Goal: Download file/media

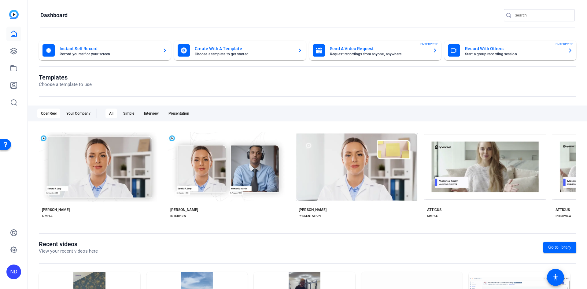
scroll to position [73, 0]
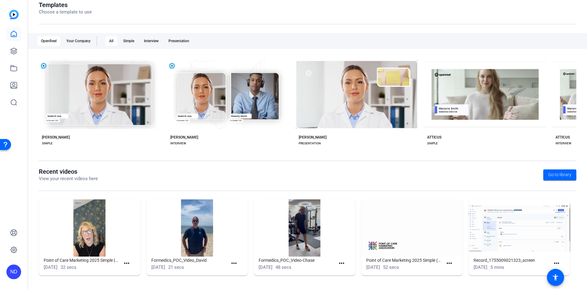
click at [429, 234] on img at bounding box center [413, 227] width 102 height 57
click at [425, 231] on img at bounding box center [413, 227] width 102 height 57
click at [562, 174] on span "Go to library" at bounding box center [560, 175] width 23 height 6
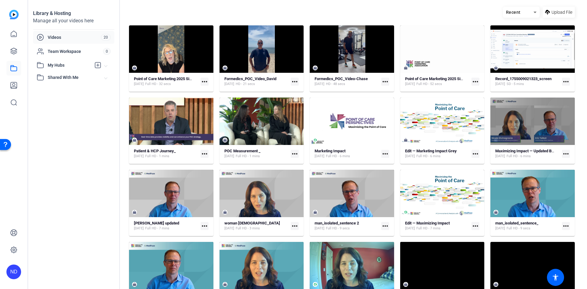
scroll to position [48, 0]
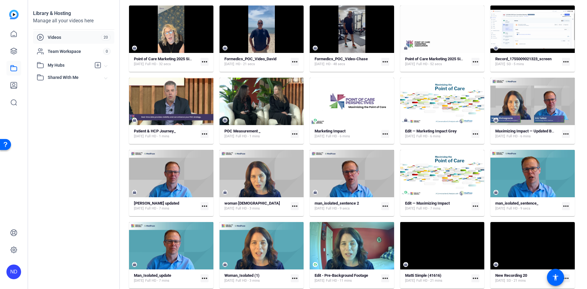
click at [384, 133] on mat-icon "more_horiz" at bounding box center [386, 134] width 8 height 8
click at [390, 156] on span "Download MP4" at bounding box center [399, 157] width 29 height 7
click at [432, 246] on icon at bounding box center [433, 246] width 3 height 4
click at [411, 265] on span "Video Player" at bounding box center [412, 265] width 8 height 0
click at [473, 278] on mat-icon "more_horiz" at bounding box center [476, 278] width 8 height 8
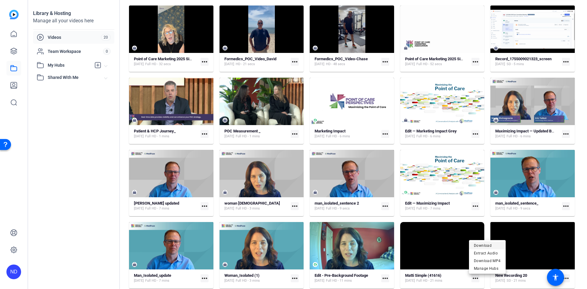
click at [478, 244] on span "Download" at bounding box center [487, 245] width 27 height 7
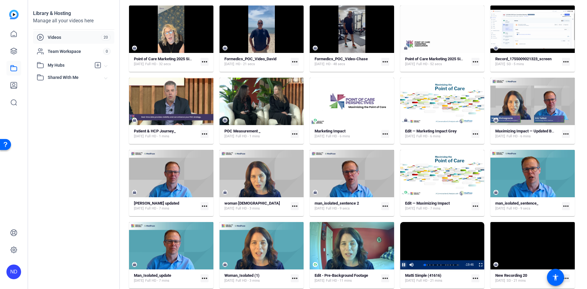
click at [400, 265] on span "Video Player" at bounding box center [400, 264] width 0 height 9
click at [523, 246] on icon at bounding box center [524, 246] width 3 height 4
click at [499, 265] on span "Video Player" at bounding box center [502, 265] width 8 height 0
click at [293, 133] on mat-icon "more_horiz" at bounding box center [295, 134] width 8 height 8
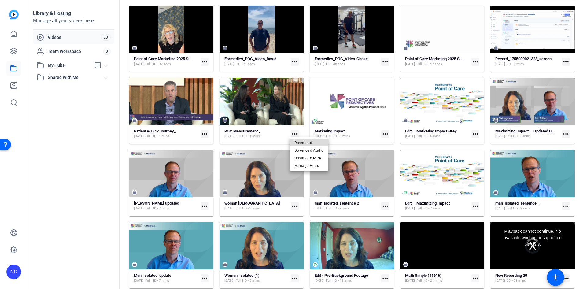
click at [299, 143] on span "Download" at bounding box center [309, 142] width 29 height 7
click at [203, 132] on mat-icon "more_horiz" at bounding box center [205, 134] width 8 height 8
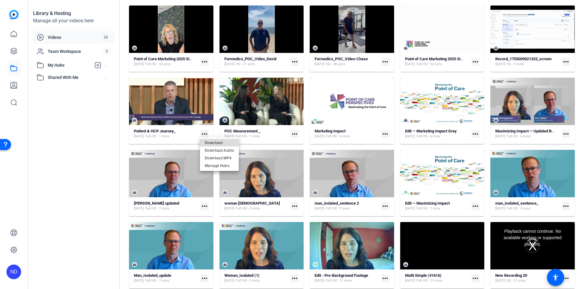
click at [212, 141] on span "Download" at bounding box center [219, 142] width 29 height 7
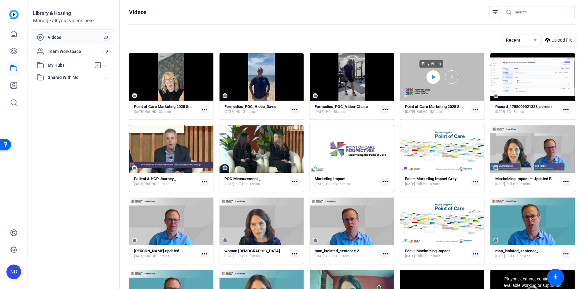
click at [432, 77] on icon at bounding box center [433, 77] width 3 height 4
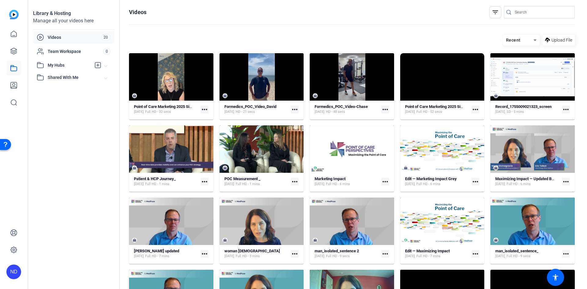
click at [474, 108] on mat-icon "more_horiz" at bounding box center [476, 110] width 8 height 8
click at [476, 119] on span "Download" at bounding box center [488, 118] width 29 height 7
click at [70, 38] on span "Videos" at bounding box center [74, 37] width 53 height 6
click at [15, 34] on icon at bounding box center [13, 33] width 7 height 7
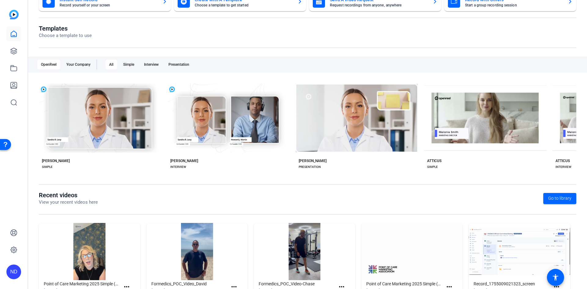
scroll to position [73, 0]
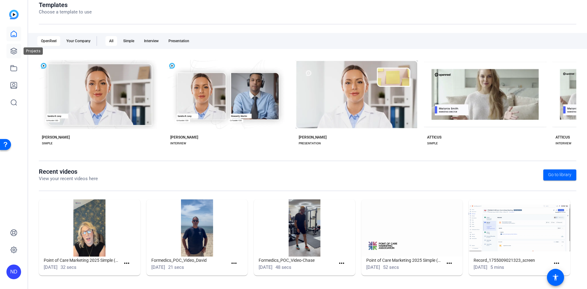
click at [13, 49] on icon at bounding box center [14, 51] width 6 height 6
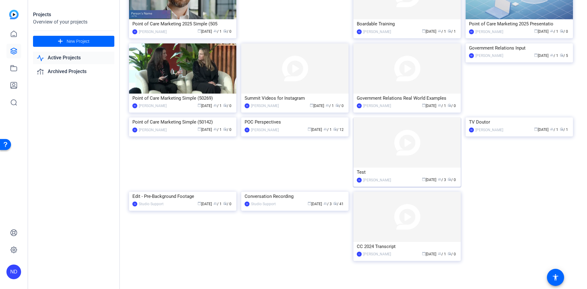
scroll to position [84, 0]
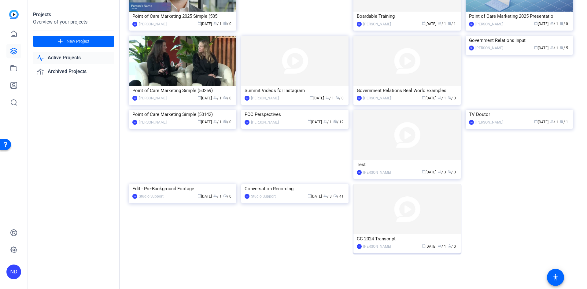
click at [399, 220] on img at bounding box center [407, 209] width 107 height 50
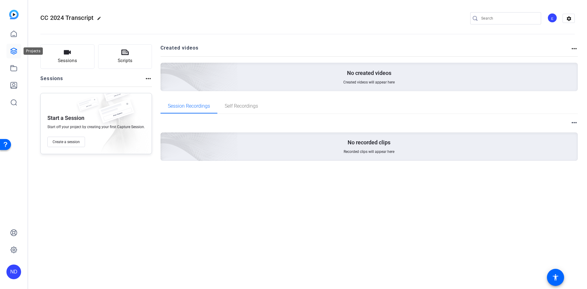
click at [13, 52] on icon at bounding box center [14, 51] width 6 height 6
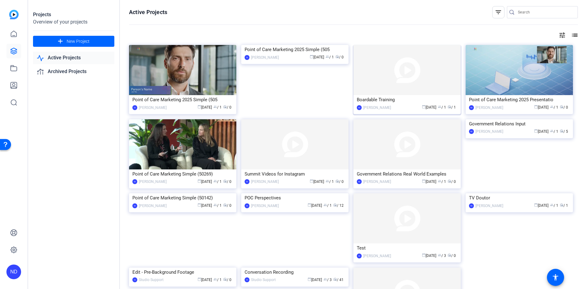
click at [406, 71] on img at bounding box center [407, 70] width 107 height 50
click at [396, 66] on img at bounding box center [407, 70] width 107 height 50
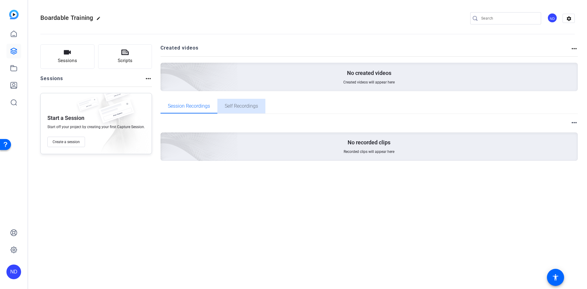
click at [242, 109] on span "Self Recordings" at bounding box center [241, 106] width 33 height 5
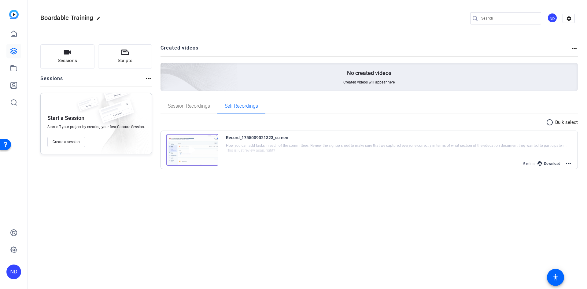
click at [553, 164] on div "Download" at bounding box center [549, 164] width 29 height 8
click at [229, 198] on div "Boardable Training edit ND settings Sessions Scripts Sessions more_horiz Start …" at bounding box center [307, 144] width 559 height 289
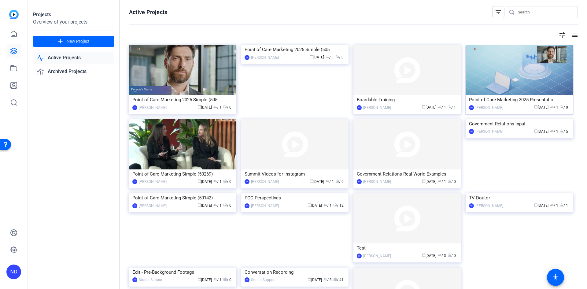
click at [501, 99] on div "Point of Care Marketing 2025 Presentatio" at bounding box center [519, 99] width 101 height 9
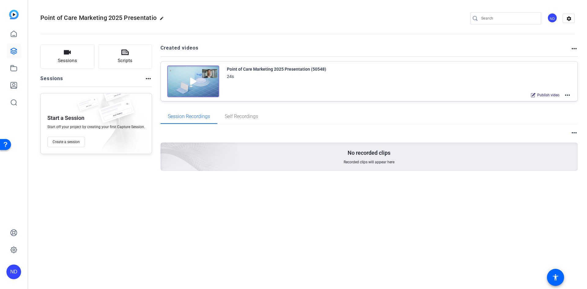
click at [199, 79] on img at bounding box center [193, 81] width 52 height 32
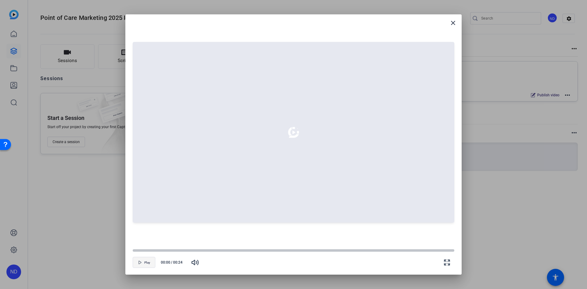
click at [141, 261] on icon "button" at bounding box center [140, 263] width 4 height 4
click at [307, 250] on div at bounding box center [294, 250] width 322 height 3
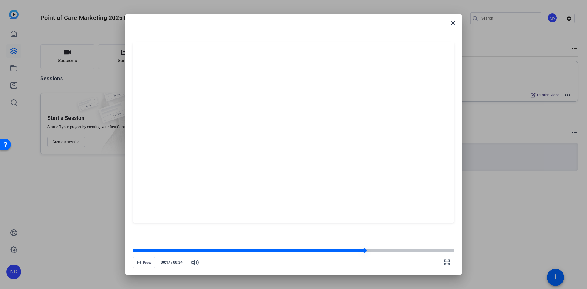
click at [439, 251] on div at bounding box center [294, 250] width 322 height 3
click at [452, 251] on div at bounding box center [294, 250] width 322 height 3
click at [135, 251] on div at bounding box center [294, 250] width 322 height 3
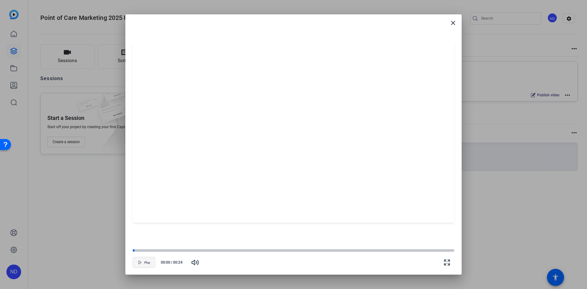
click at [143, 262] on span "button" at bounding box center [144, 262] width 22 height 15
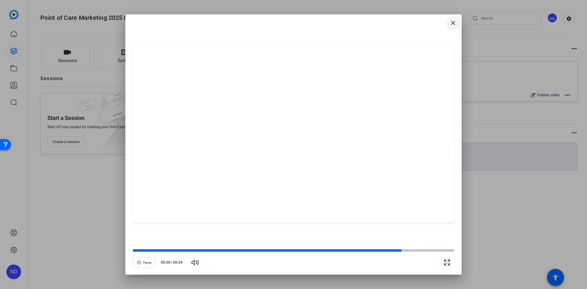
click at [453, 23] on mat-icon "close" at bounding box center [453, 22] width 7 height 7
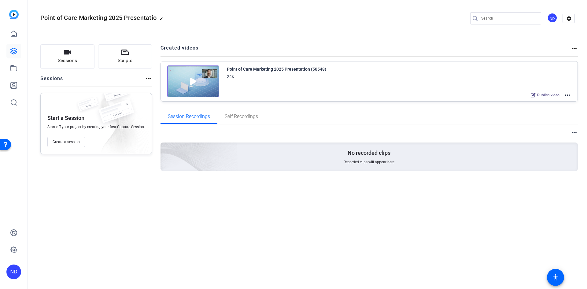
click at [570, 94] on mat-icon "more_horiz" at bounding box center [567, 94] width 7 height 7
click at [320, 71] on div at bounding box center [293, 144] width 587 height 289
click at [575, 47] on mat-icon "more_horiz" at bounding box center [574, 48] width 7 height 7
click at [189, 74] on div at bounding box center [293, 144] width 587 height 289
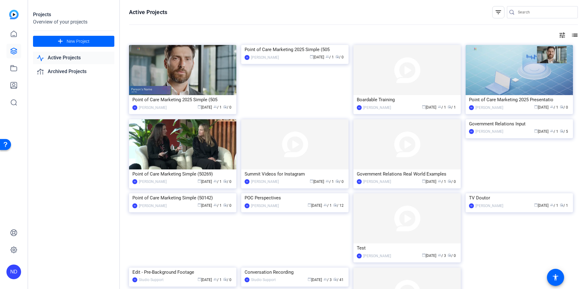
drag, startPoint x: 558, startPoint y: 108, endPoint x: 580, endPoint y: 99, distance: 24.1
click at [580, 99] on div "Active Projects filter_list tune list Point of Care Marketing 2025 Simple (505 …" at bounding box center [353, 144] width 467 height 289
click at [521, 86] on img at bounding box center [519, 70] width 107 height 50
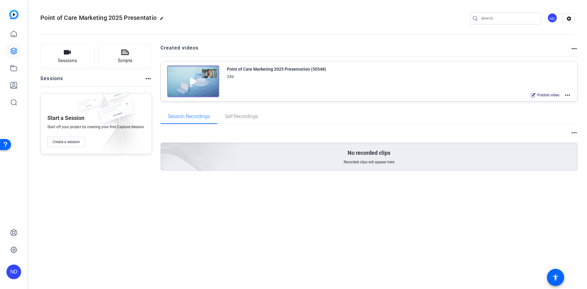
click at [568, 95] on mat-icon "more_horiz" at bounding box center [567, 94] width 7 height 7
click at [542, 95] on div at bounding box center [293, 144] width 587 height 289
click at [539, 95] on span "Publish video" at bounding box center [549, 95] width 22 height 5
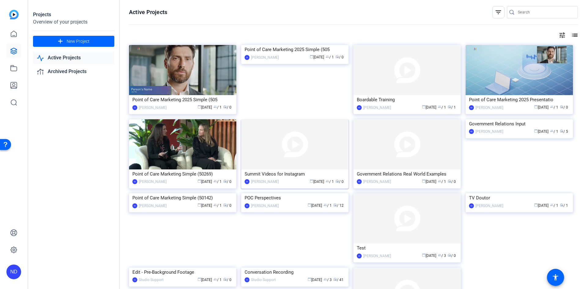
click at [283, 158] on img at bounding box center [294, 144] width 107 height 50
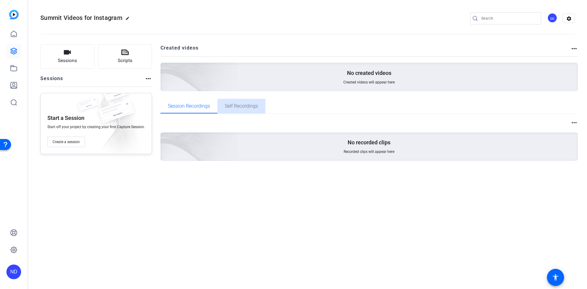
click at [236, 105] on span "Self Recordings" at bounding box center [241, 106] width 33 height 5
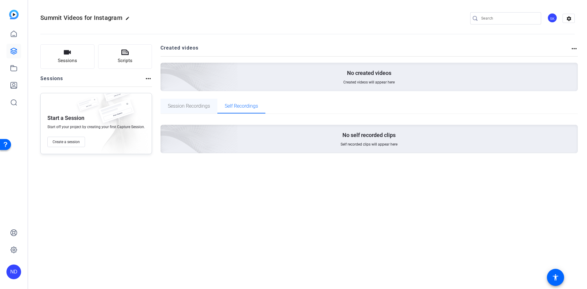
click at [181, 105] on span "Session Recordings" at bounding box center [189, 106] width 42 height 5
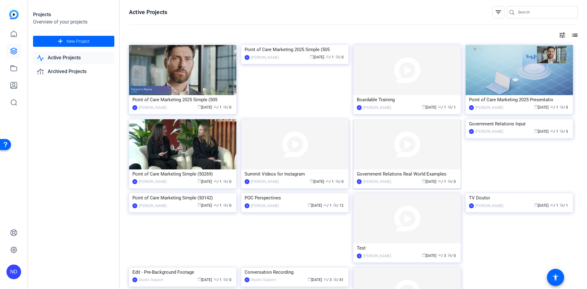
click at [410, 159] on img at bounding box center [407, 144] width 107 height 50
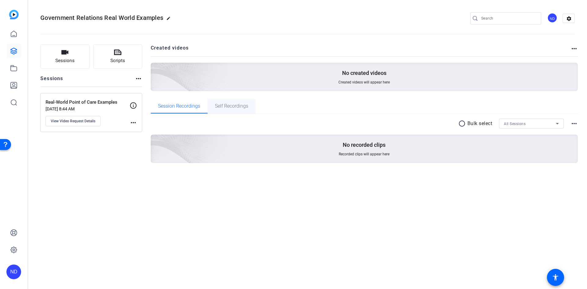
click at [243, 108] on span "Self Recordings" at bounding box center [231, 106] width 33 height 5
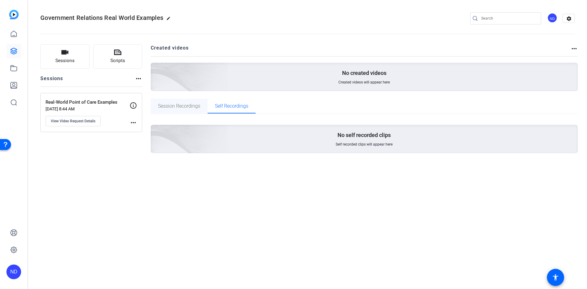
click at [180, 111] on span "Session Recordings" at bounding box center [179, 106] width 42 height 15
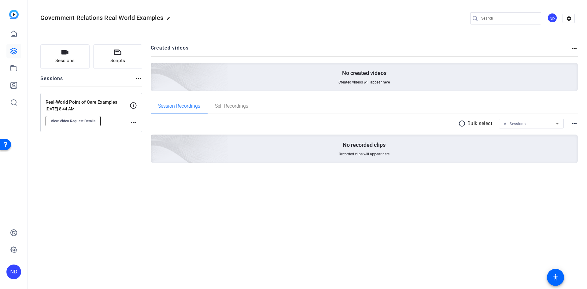
click at [74, 123] on span "View Video Request Details" at bounding box center [73, 121] width 45 height 5
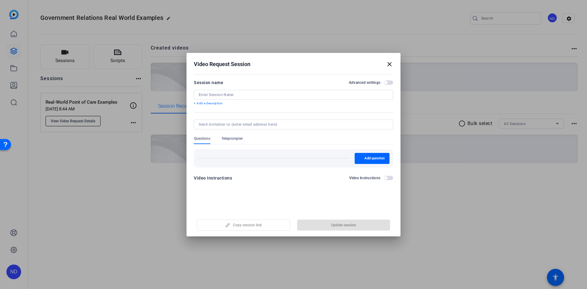
type input "Real-World Point of Care Examples"
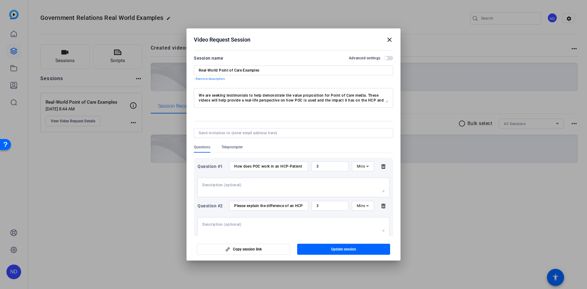
click at [388, 37] on mat-icon "close" at bounding box center [389, 39] width 7 height 7
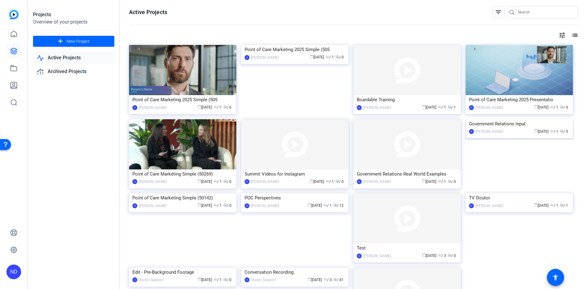
click at [509, 119] on img at bounding box center [519, 119] width 107 height 0
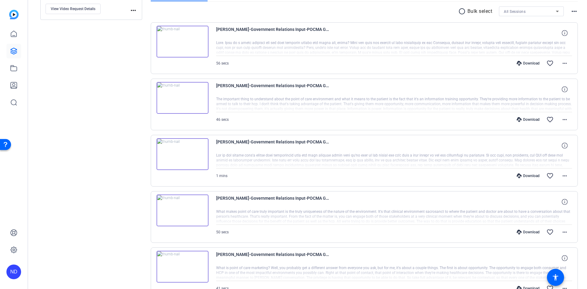
scroll to position [150, 0]
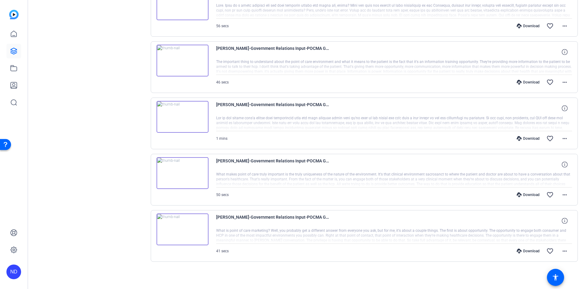
click at [527, 251] on div "Download" at bounding box center [528, 251] width 29 height 5
click at [521, 195] on div "Download" at bounding box center [528, 194] width 29 height 5
click at [522, 137] on div "Download" at bounding box center [528, 138] width 29 height 5
click at [523, 82] on div "Download" at bounding box center [528, 82] width 29 height 5
click at [524, 26] on div "Download" at bounding box center [528, 26] width 29 height 5
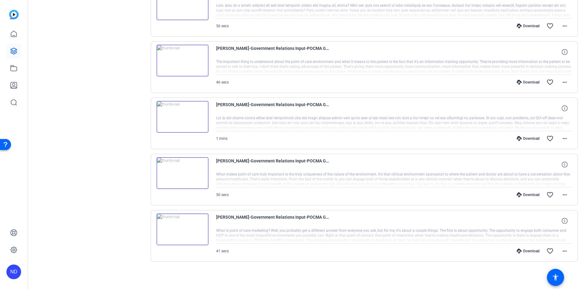
scroll to position [0, 0]
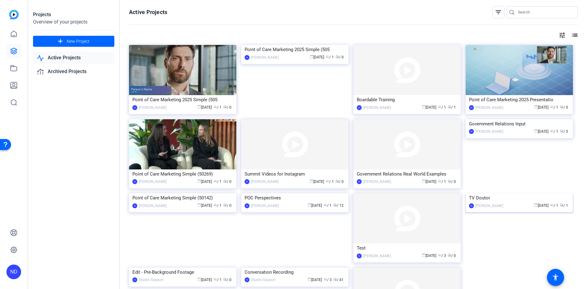
click at [516, 193] on img at bounding box center [519, 193] width 107 height 0
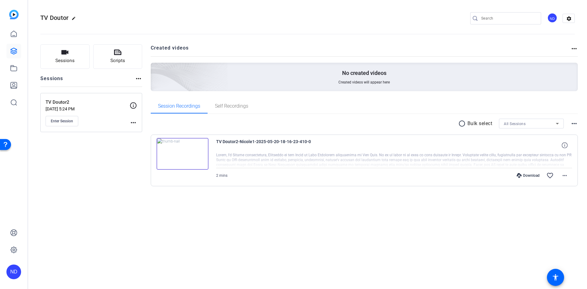
click at [527, 175] on div "Download" at bounding box center [528, 175] width 29 height 5
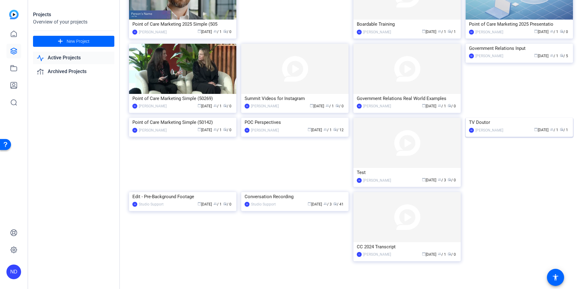
scroll to position [84, 0]
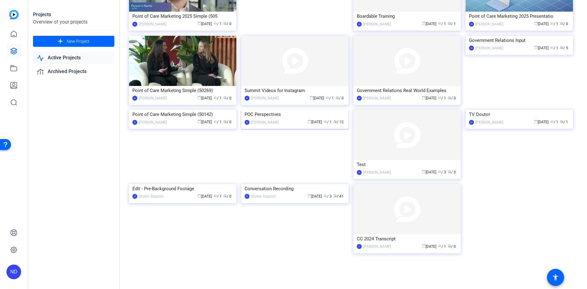
click at [317, 110] on img at bounding box center [294, 110] width 107 height 0
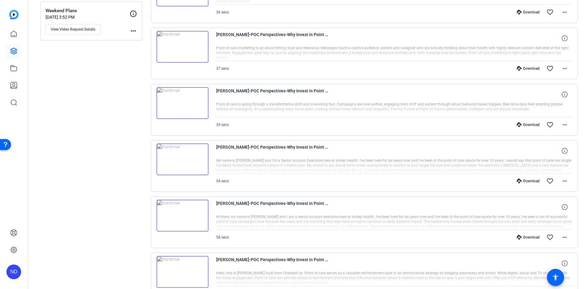
scroll to position [218, 0]
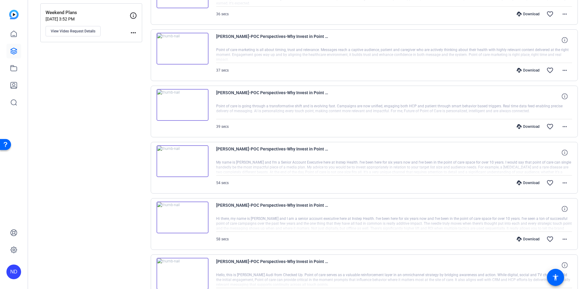
click at [522, 238] on div "Download" at bounding box center [528, 239] width 29 height 5
click at [525, 182] on div "Download" at bounding box center [528, 183] width 29 height 5
click at [526, 125] on div "Download" at bounding box center [528, 126] width 29 height 5
click at [522, 70] on div "Download" at bounding box center [528, 70] width 29 height 5
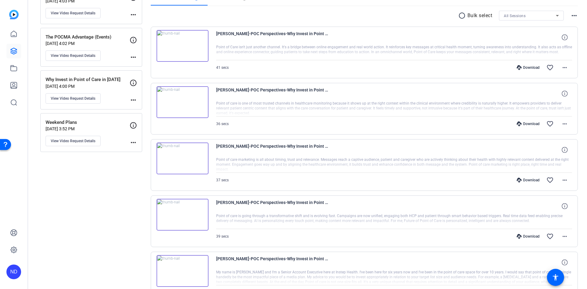
scroll to position [106, 0]
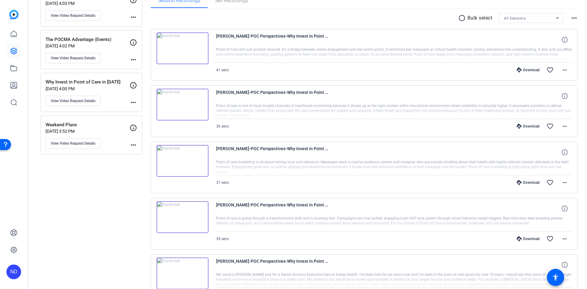
click at [528, 126] on div "Download" at bounding box center [528, 126] width 29 height 5
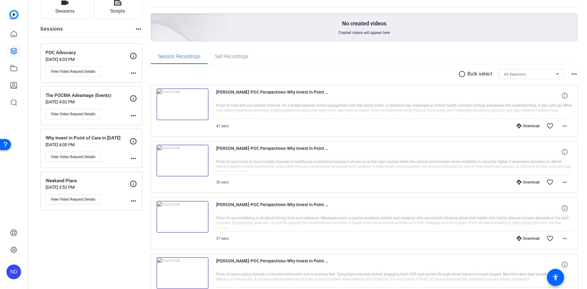
scroll to position [0, 0]
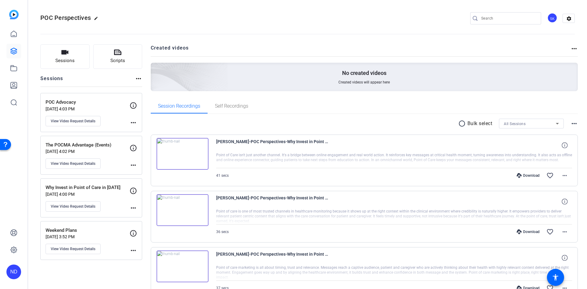
click at [526, 174] on div "Download" at bounding box center [528, 175] width 29 height 5
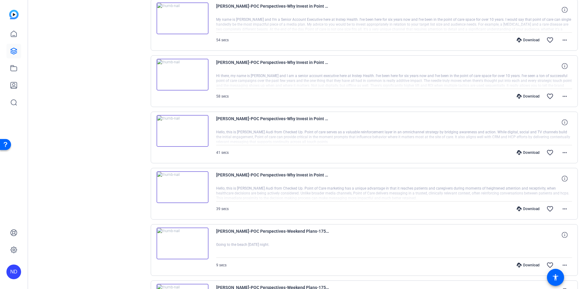
scroll to position [442, 0]
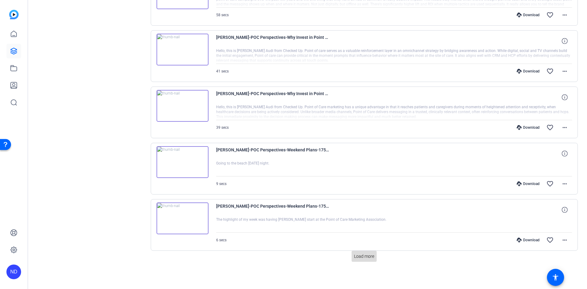
click at [368, 258] on span "Load more" at bounding box center [364, 256] width 20 height 6
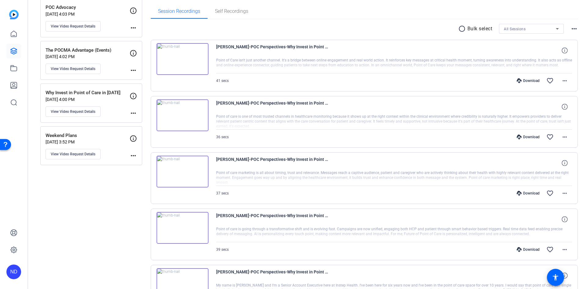
scroll to position [0, 0]
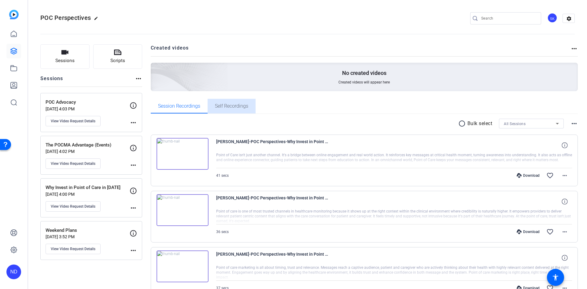
click at [235, 109] on span "Self Recordings" at bounding box center [231, 106] width 33 height 15
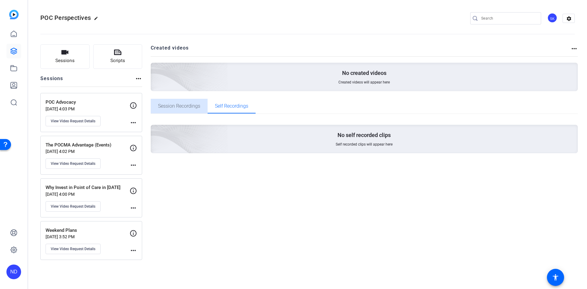
click at [182, 107] on span "Session Recordings" at bounding box center [179, 106] width 42 height 5
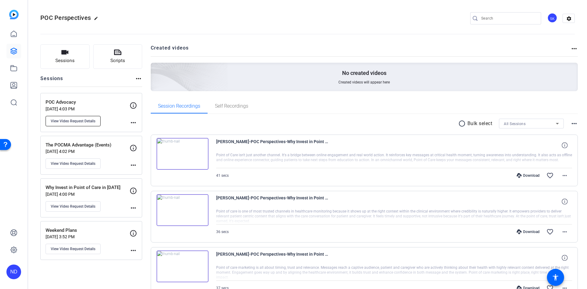
click at [66, 118] on button "View Video Request Details" at bounding box center [73, 121] width 55 height 10
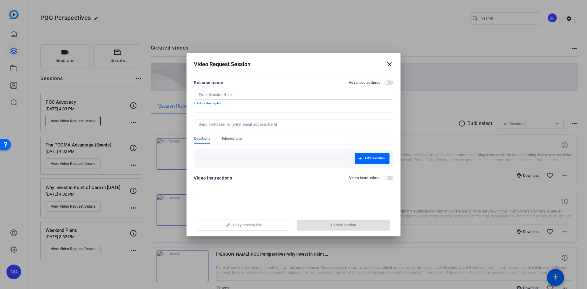
type input "POC Advocacy"
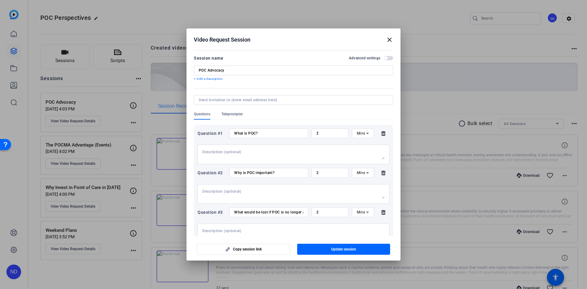
click at [391, 40] on mat-icon "close" at bounding box center [389, 39] width 7 height 7
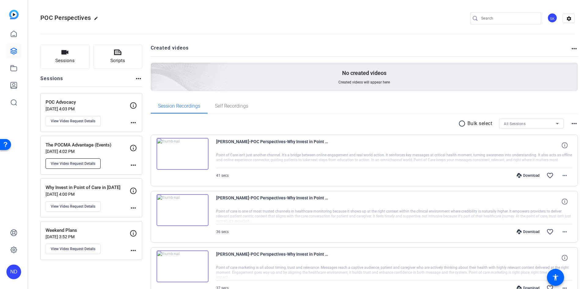
click at [74, 166] on span "View Video Request Details" at bounding box center [73, 163] width 45 height 5
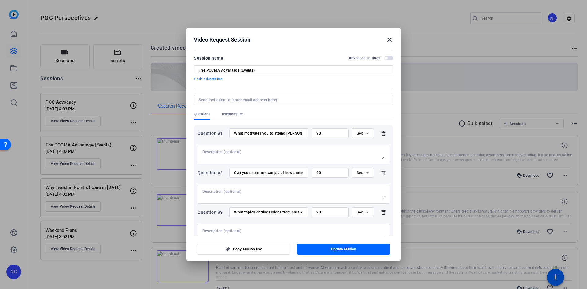
click at [389, 38] on mat-icon "close" at bounding box center [389, 39] width 7 height 7
